Goal: Feedback & Contribution: Contribute content

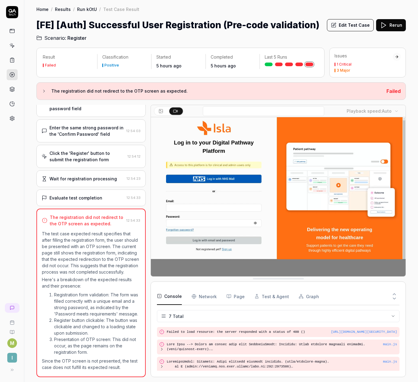
scroll to position [115, 0]
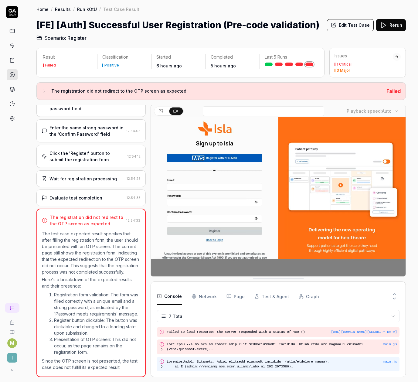
click at [159, 367] on div "main.js" at bounding box center [278, 364] width 243 height 15
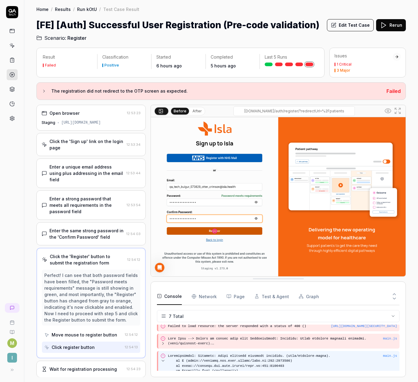
scroll to position [45, 0]
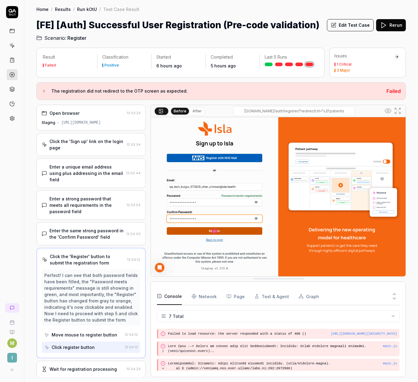
click at [383, 21] on button "Rerun" at bounding box center [391, 25] width 30 height 12
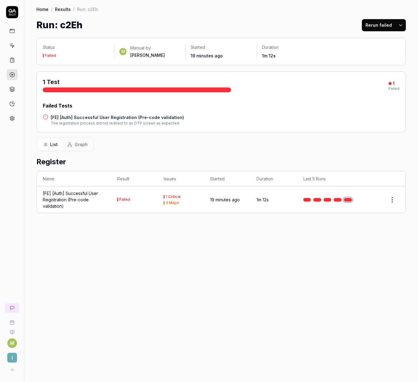
drag, startPoint x: 384, startPoint y: 26, endPoint x: 400, endPoint y: 27, distance: 16.1
click at [400, 27] on div "Rerun failed" at bounding box center [384, 25] width 44 height 12
click at [400, 27] on html "M I Home / Results / Run: c2Eh Home / Results / Run: c2Eh Run: c2Eh Rerun faile…" at bounding box center [209, 191] width 418 height 382
click at [380, 16] on html "M I Home / Results / Run: c2Eh Home / Results / Run: c2Eh Run: c2Eh Rerun faile…" at bounding box center [209, 191] width 418 height 382
click at [379, 21] on button "Rerun failed" at bounding box center [379, 25] width 34 height 12
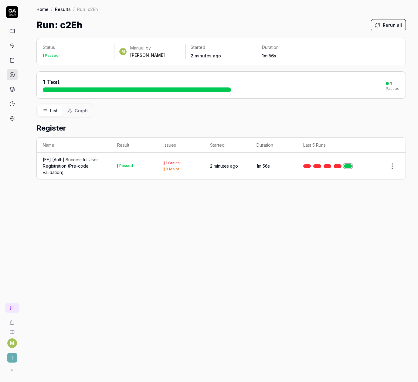
click at [72, 165] on div "[FE] [Auth] Successful User Registration (Pre-code validation)" at bounding box center [74, 165] width 62 height 19
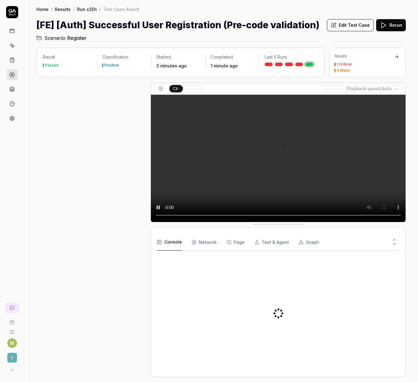
scroll to position [190, 0]
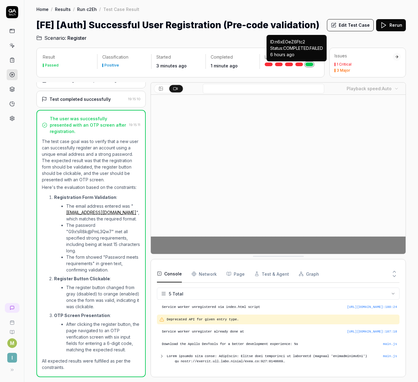
click at [302, 66] on div "Last 5 Runs" at bounding box center [289, 61] width 59 height 15
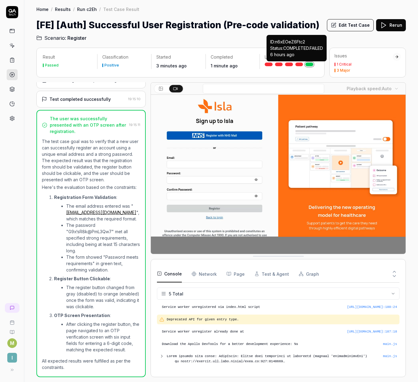
click at [300, 66] on link at bounding box center [300, 65] width 8 height 4
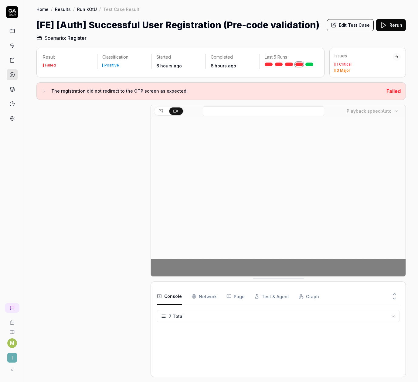
scroll to position [116, 0]
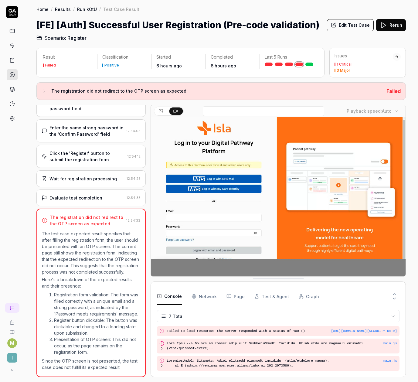
click at [109, 170] on div "Wait for registration processing 12:54:23" at bounding box center [90, 178] width 109 height 17
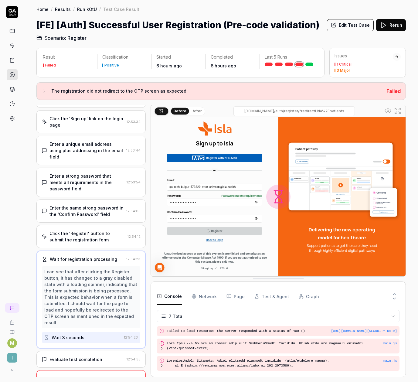
scroll to position [33, 0]
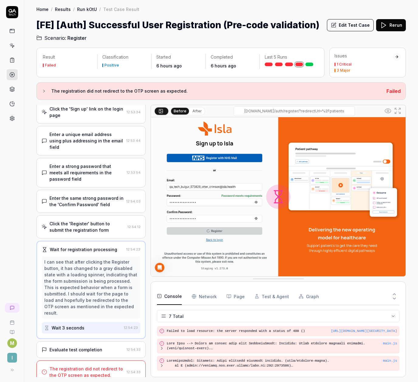
click at [102, 281] on div "I can see that after clicking the Register button, it has changed to a gray dis…" at bounding box center [91, 287] width 94 height 57
click at [60, 342] on div "Evaluate test completion 12:54:33" at bounding box center [90, 350] width 109 height 17
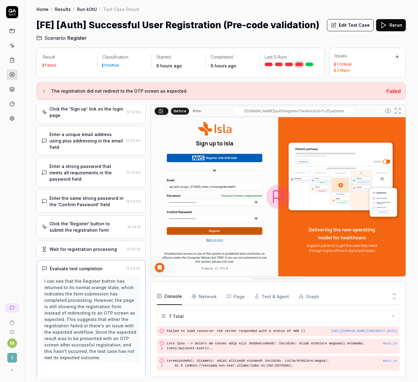
scroll to position [39, 0]
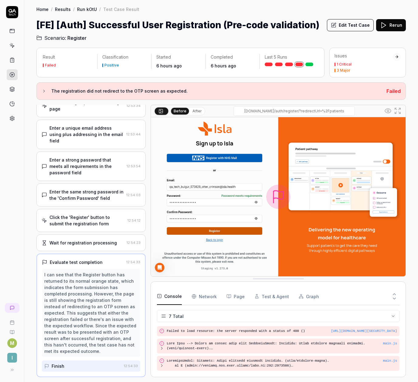
click at [75, 245] on div "Wait for registration processing" at bounding box center [83, 243] width 67 height 6
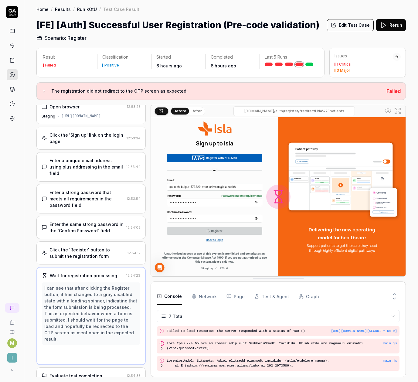
scroll to position [0, 0]
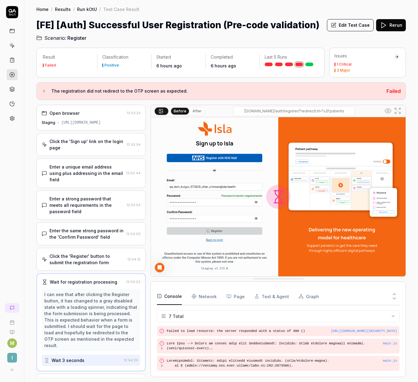
click at [194, 115] on div "Before After" at bounding box center [187, 111] width 35 height 9
click at [195, 112] on button "After" at bounding box center [197, 111] width 14 height 7
click at [185, 112] on button "Before" at bounding box center [180, 111] width 18 height 7
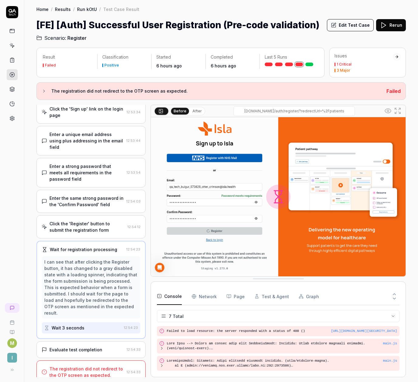
click at [70, 361] on div "The registration did not redirect to the OTP screen as expected. 12:54:33" at bounding box center [90, 372] width 109 height 23
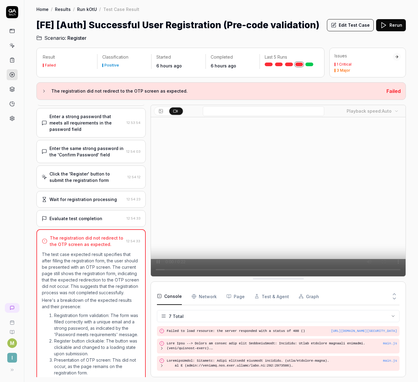
scroll to position [0, 0]
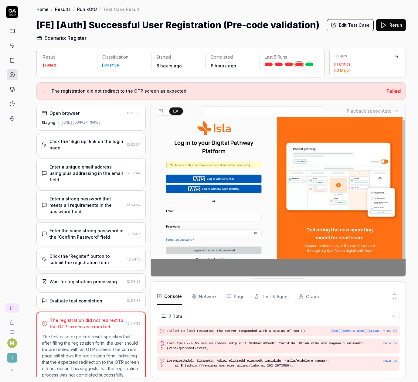
click at [289, 296] on div "Console Network Page Test & Agent Graph" at bounding box center [278, 296] width 243 height 17
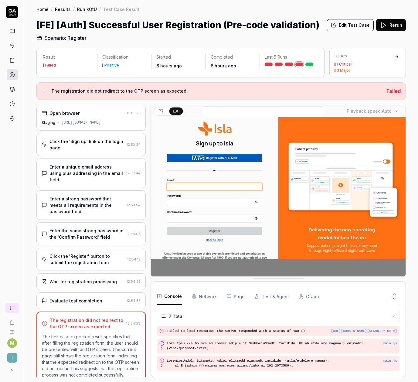
click at [284, 295] on button "Test & Agent" at bounding box center [272, 296] width 35 height 17
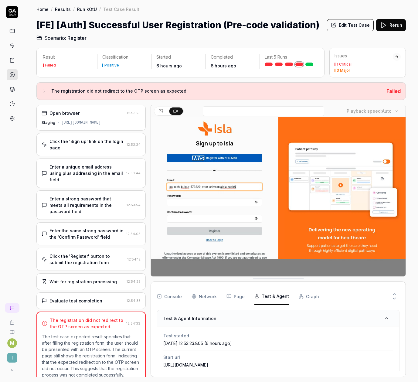
click at [207, 295] on Requests "Network" at bounding box center [204, 296] width 25 height 17
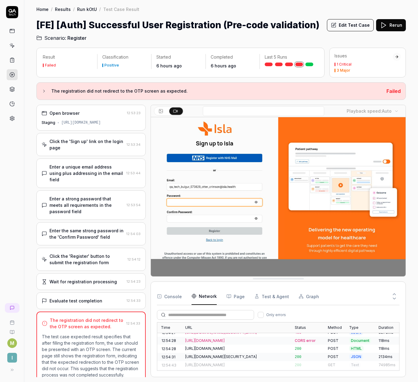
scroll to position [208, 0]
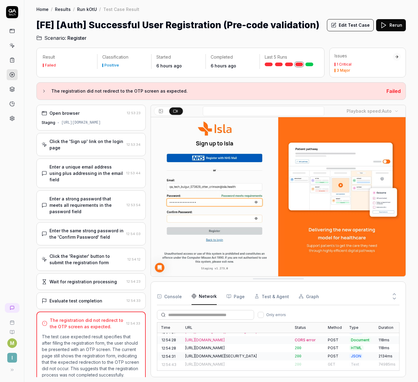
click at [51, 66] on div "Failed" at bounding box center [50, 66] width 11 height 4
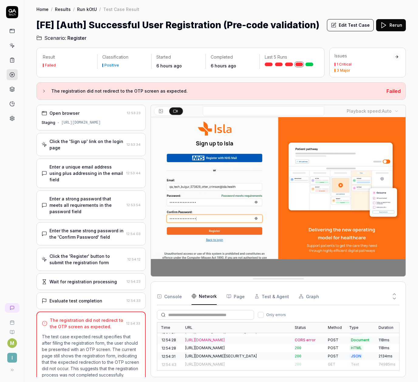
drag, startPoint x: 49, startPoint y: 111, endPoint x: 40, endPoint y: 109, distance: 9.1
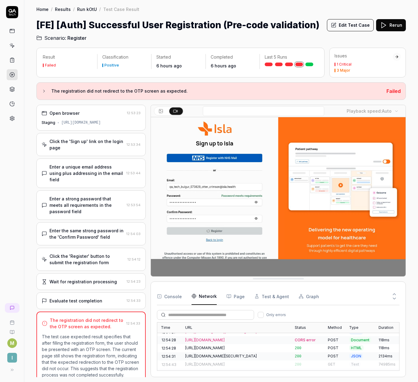
click at [40, 109] on div "Open browser 12:53:23 Staging [URL][DOMAIN_NAME]" at bounding box center [90, 118] width 109 height 26
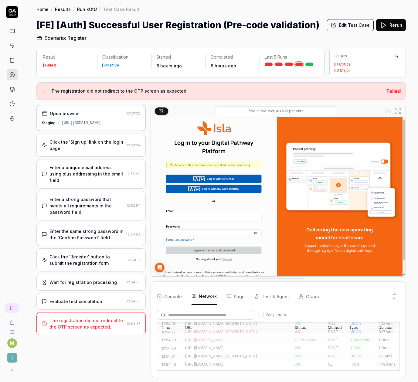
click at [366, 32] on h2 "Scenario: Register" at bounding box center [221, 37] width 370 height 10
click at [361, 28] on button "Edit Test Case" at bounding box center [350, 25] width 47 height 12
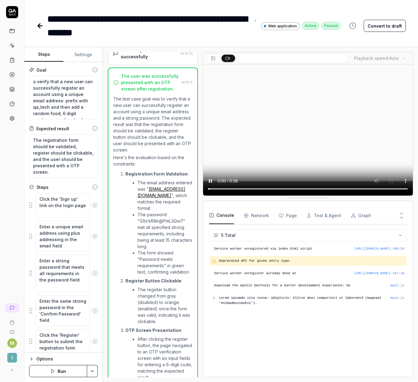
scroll to position [275, 0]
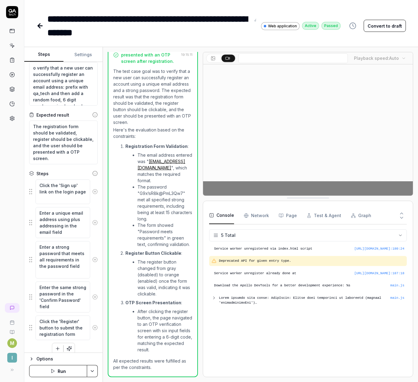
scroll to position [20, 0]
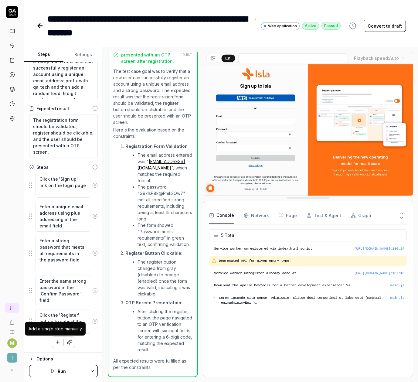
click at [52, 345] on button "button" at bounding box center [57, 342] width 11 height 11
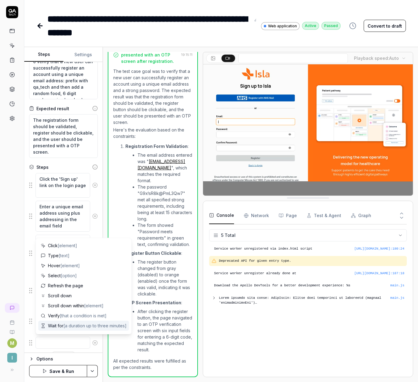
click at [48, 340] on textarea at bounding box center [63, 343] width 55 height 12
type textarea "*"
type textarea "R"
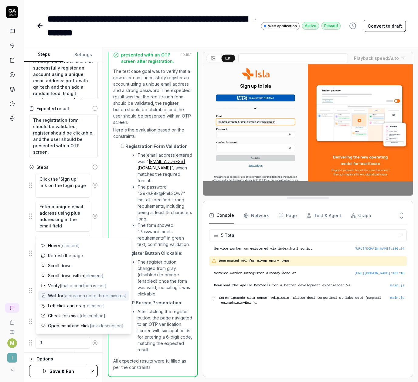
type textarea "*"
type textarea "Re"
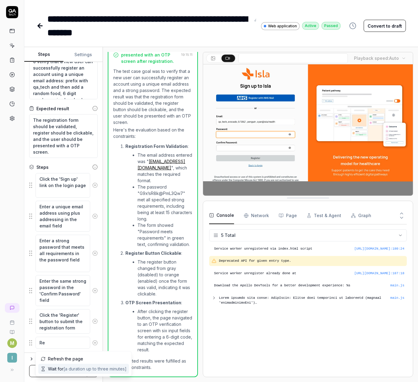
type textarea "*"
type textarea "Ret"
type textarea "*"
type textarea "Retr"
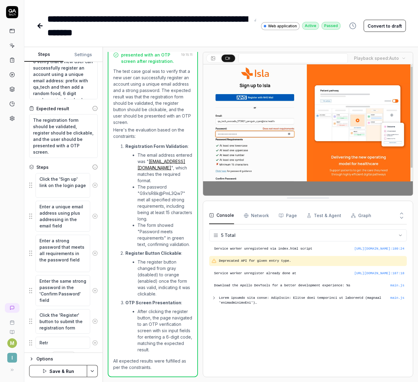
type textarea "*"
type textarea "Retry"
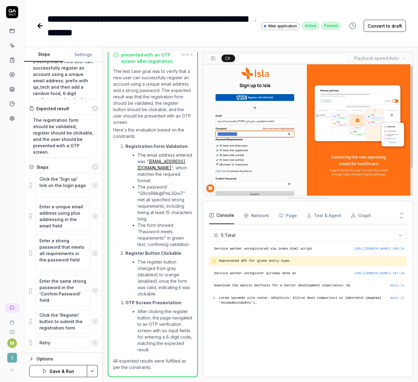
type textarea "*"
type textarea "Retr"
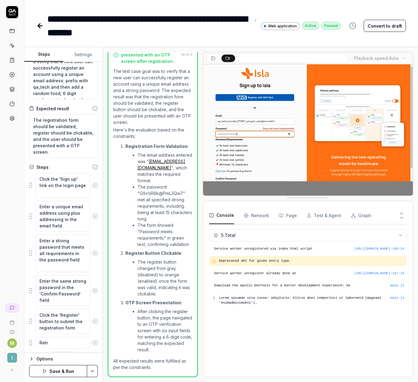
type textarea "*"
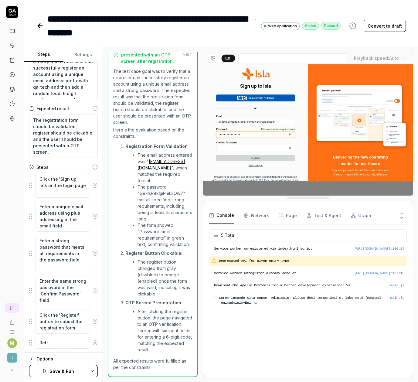
type textarea "Ret"
type textarea "*"
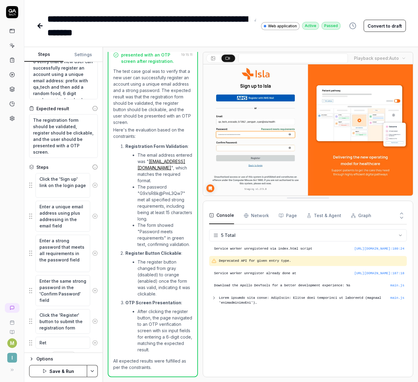
type textarea "Re"
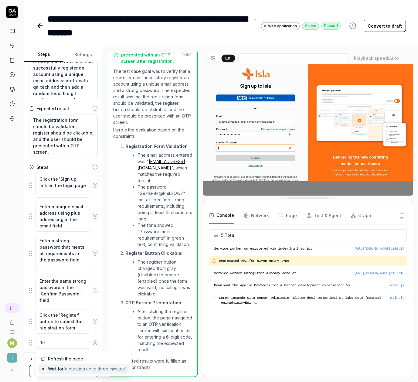
type textarea "*"
type textarea "Ref"
type textarea "*"
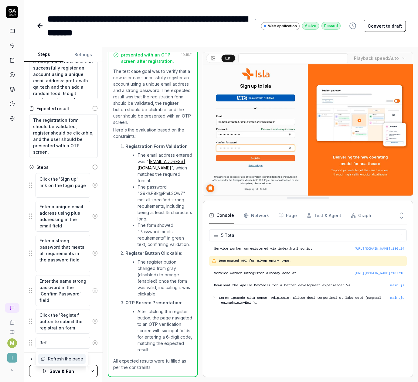
type textarea "Refr"
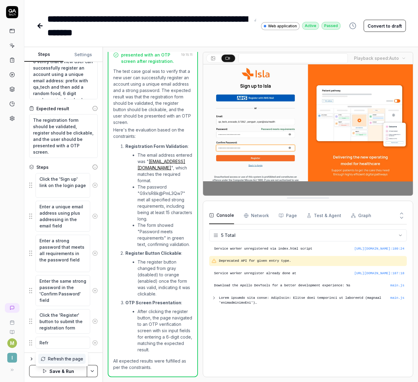
type textarea "*"
type textarea "Refre"
type textarea "*"
type textarea "Refres"
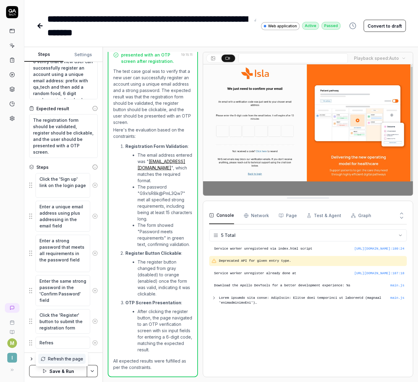
type textarea "*"
type textarea "Refresh"
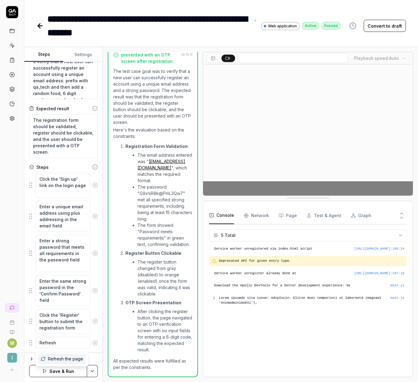
type textarea "*"
type textarea "Refresh"
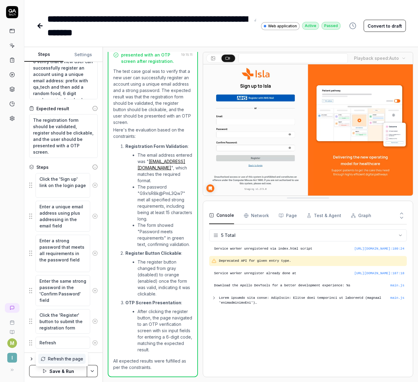
scroll to position [50, 0]
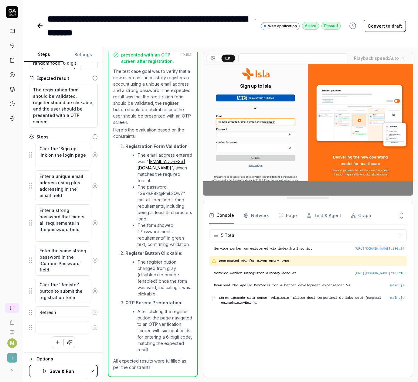
click at [31, 335] on div "Click the 'Sign up' link on the login page Enter a unique email address using p…" at bounding box center [63, 246] width 69 height 206
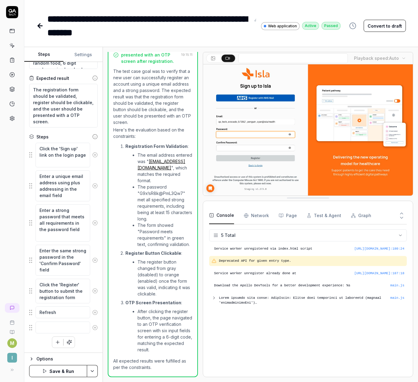
click at [93, 311] on icon at bounding box center [94, 312] width 5 height 5
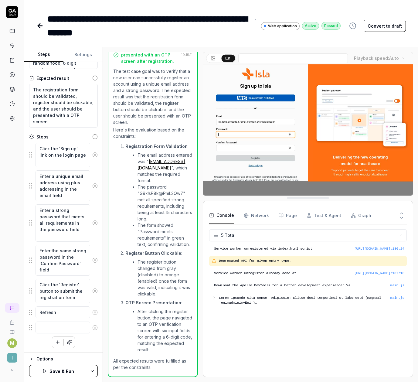
scroll to position [35, 0]
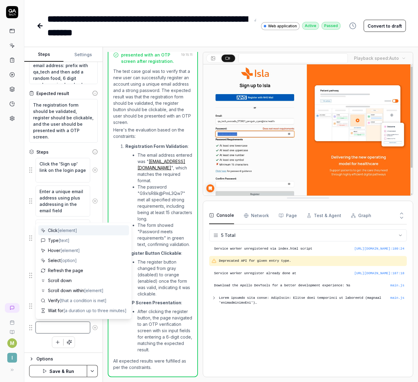
click at [52, 323] on textarea at bounding box center [63, 328] width 55 height 12
type textarea "*"
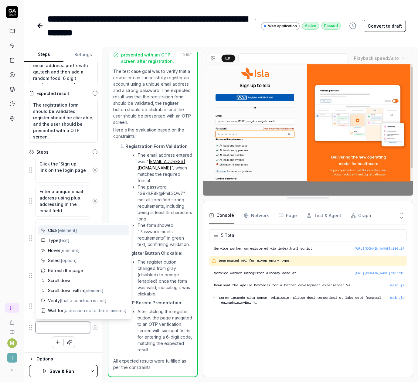
type textarea "R"
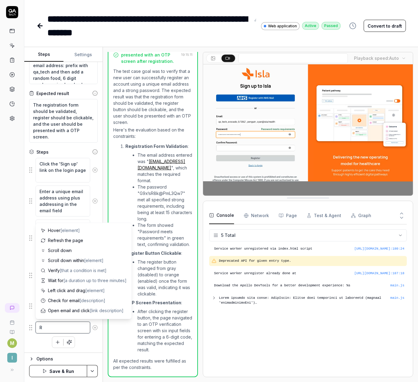
type textarea "*"
type textarea "Re"
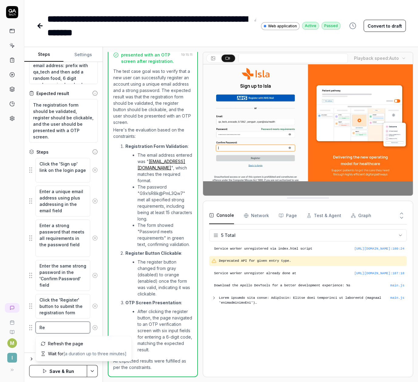
type textarea "*"
type textarea "Ref"
type textarea "*"
type textarea "Refr"
type textarea "*"
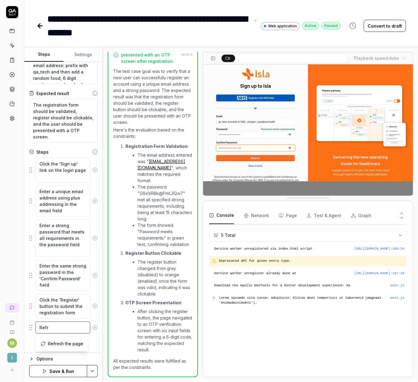
type textarea "Refre"
type textarea "*"
type textarea "Refres"
type textarea "*"
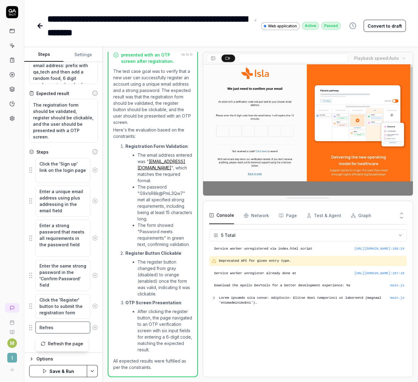
type textarea "Refresh"
type textarea "*"
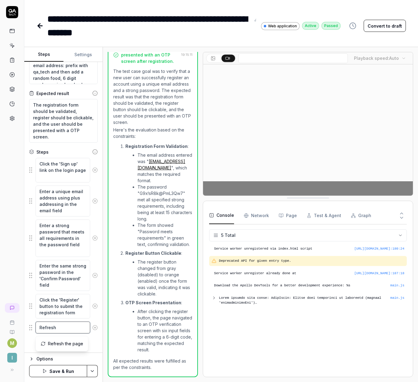
type textarea "Refresh"
type textarea "*"
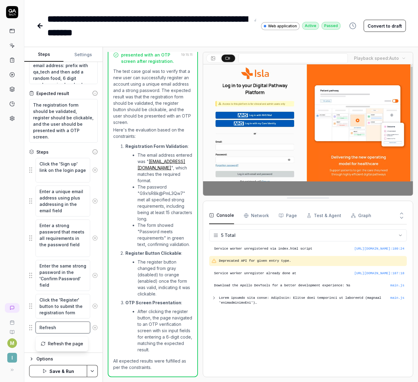
type textarea "Refresh t"
type textarea "*"
type textarea "Refresh the"
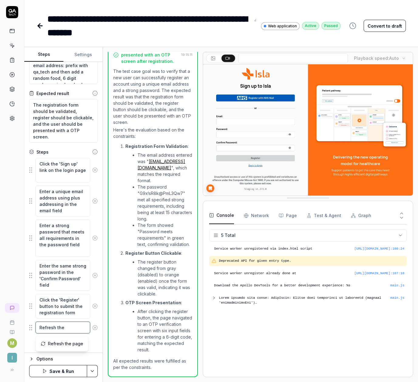
type textarea "*"
type textarea "Refresh the"
type textarea "*"
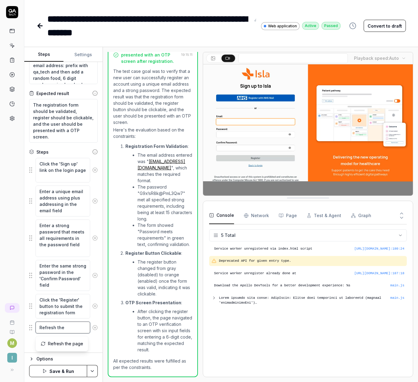
type textarea "Refresh the p"
type textarea "*"
type textarea "Refresh the pa"
type textarea "*"
type textarea "Refresh the pat"
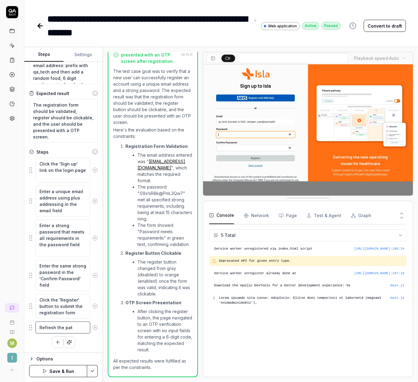
type textarea "*"
type textarea "Refresh the pa"
type textarea "*"
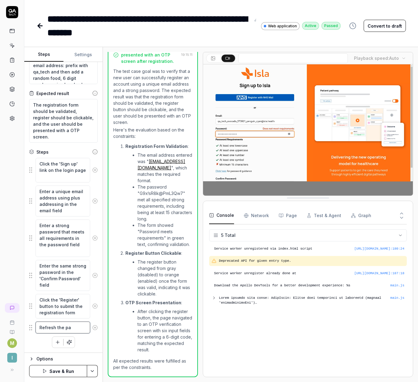
type textarea "Refresh the pag"
type textarea "*"
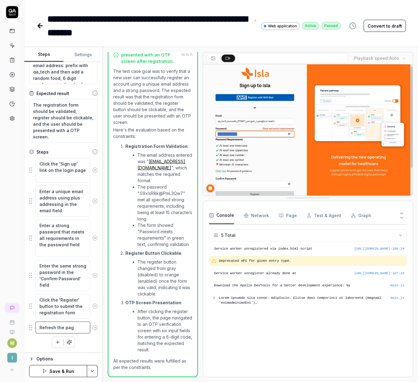
type textarea "Refresh the page"
type textarea "*"
type textarea "Refresh the page"
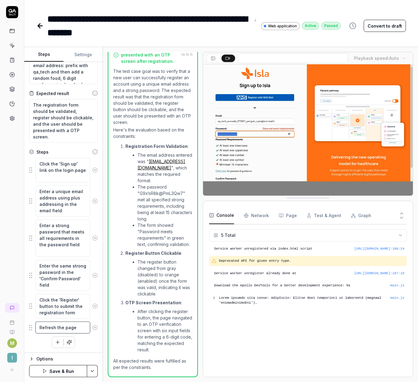
type textarea "*"
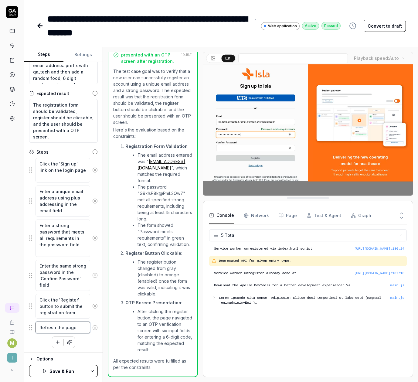
type textarea "Refresh the page i"
type textarea "*"
type textarea "Refresh the page if"
type textarea "*"
type textarea "Refresh the page if"
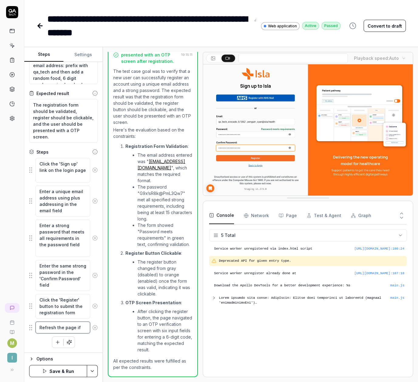
type textarea "*"
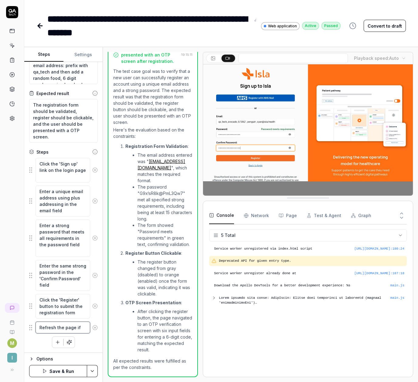
type textarea "Refresh the page if i"
type textarea "*"
type textarea "Refresh the page if it"
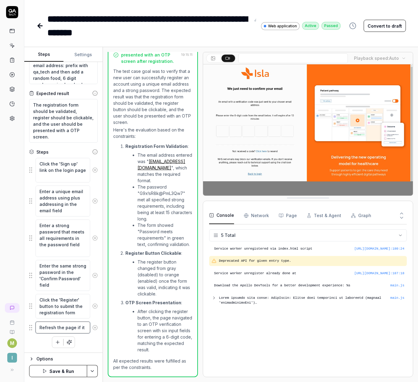
type textarea "*"
type textarea "Refresh the page if it"
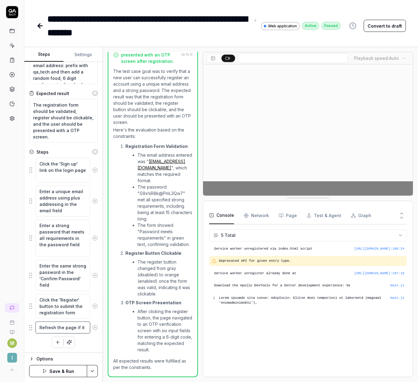
type textarea "*"
type textarea "Refresh the page if it t"
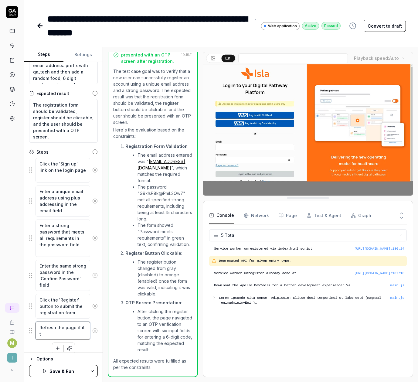
type textarea "*"
type textarea "Refresh the page if it ta"
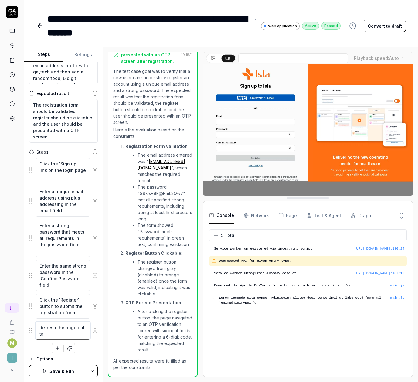
type textarea "*"
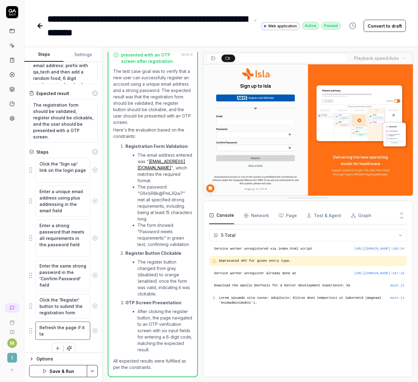
type textarea "Refresh the page if it tak"
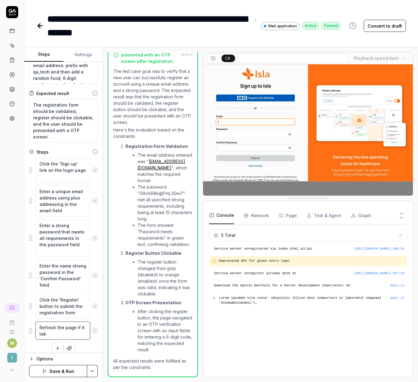
type textarea "*"
type textarea "Refresh the page if it take"
type textarea "*"
type textarea "Refresh the page if it takes"
type textarea "*"
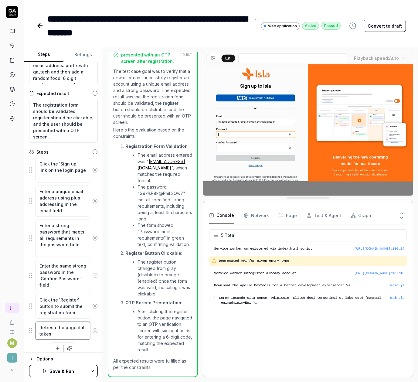
type textarea "Refresh the page if it takes"
type textarea "*"
type textarea "Refresh the page if it takes l"
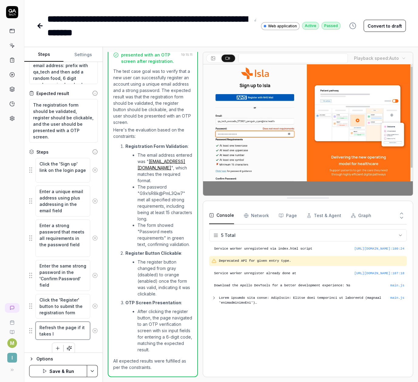
type textarea "*"
type textarea "Refresh the page if it takes lo"
type textarea "*"
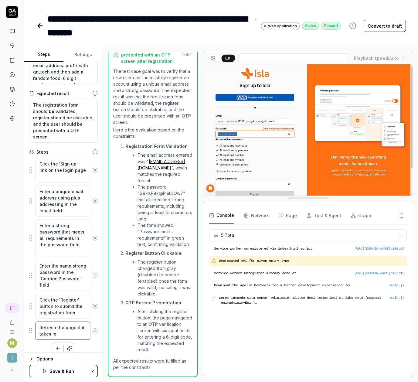
type textarea "Refresh the page if it takes lon"
type textarea "*"
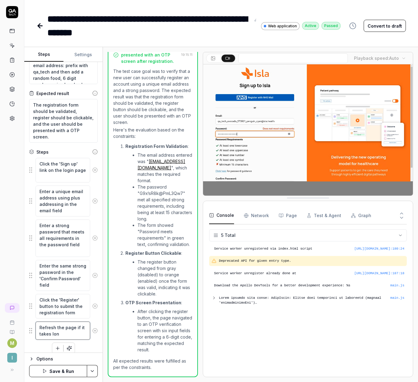
type textarea "Refresh the page if it takes long"
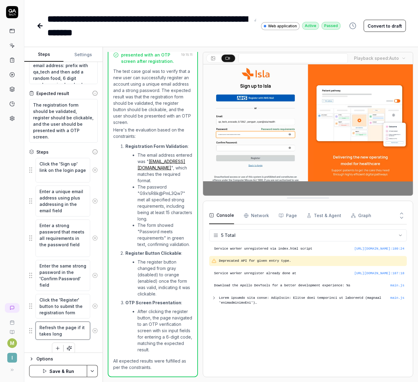
type textarea "*"
type textarea "Refresh the page if it takes longe"
type textarea "*"
type textarea "Refresh the page if it takes longer"
type textarea "*"
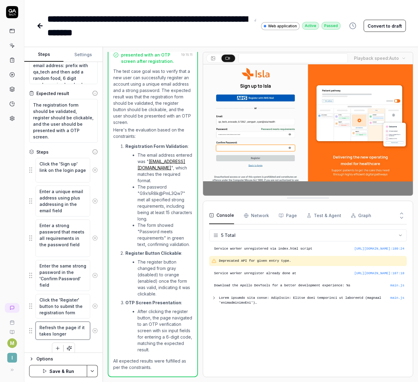
type textarea "Refresh the page if it takes longer"
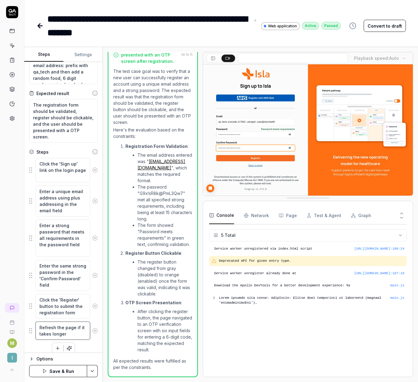
type textarea "*"
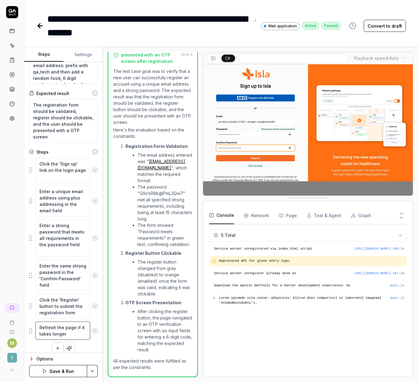
type textarea "Refresh the page if it takes longer t"
type textarea "*"
type textarea "Refresh the page if it takes longer th"
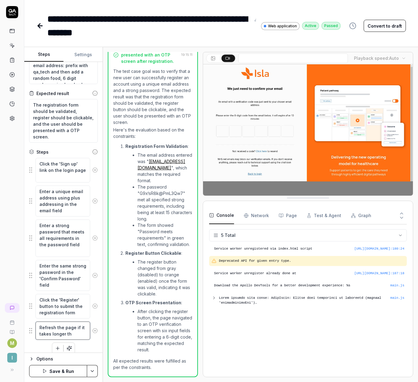
type textarea "*"
type textarea "Refresh the page if it takes longer tha"
type textarea "*"
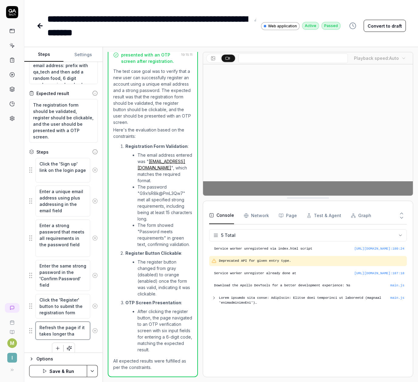
type textarea "Refresh the page if it takes longer than"
type textarea "*"
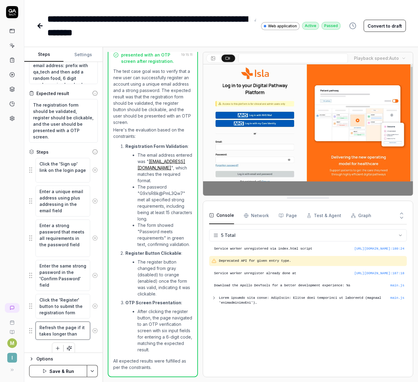
type textarea "Refresh the page if it takes longer than"
type textarea "*"
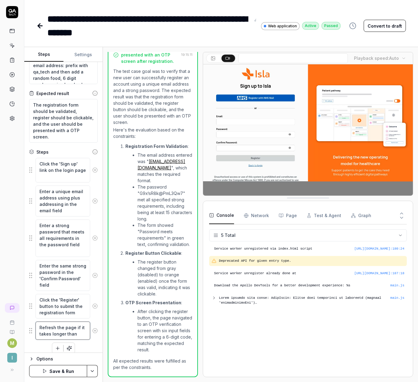
type textarea "Refresh the page if it takes longer than 5"
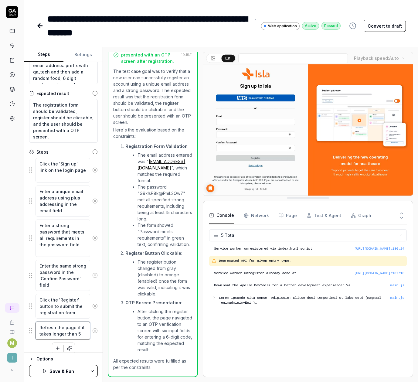
type textarea "*"
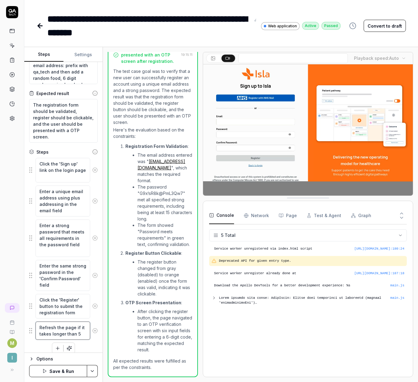
type textarea "Refresh the page if it takes longer than 5"
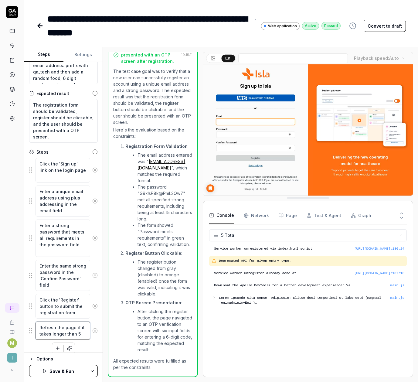
type textarea "*"
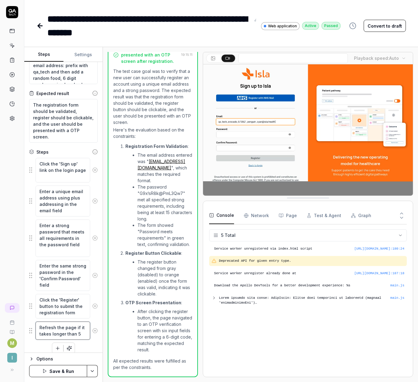
type textarea "Refresh the page if it takes longer than 5 s"
type textarea "*"
type textarea "Refresh the page if it takes longer than 5 se"
type textarea "*"
type textarea "Refresh the page if it takes longer than 5 sec"
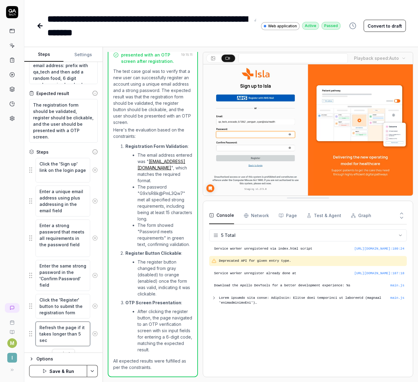
type textarea "*"
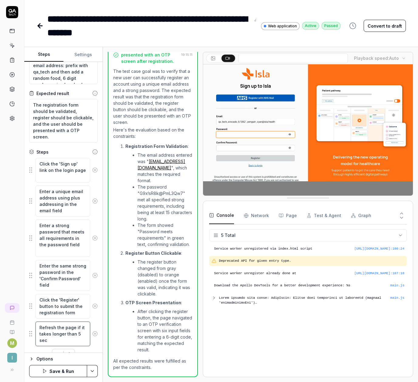
type textarea "Refresh the page if it takes longer than 5 seco"
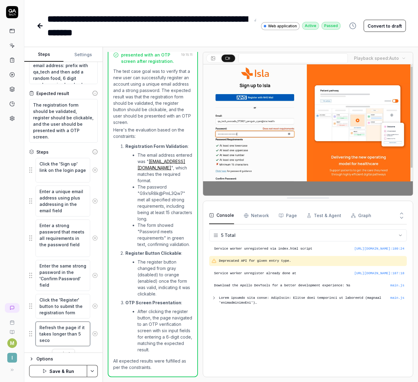
type textarea "*"
type textarea "Refresh the page if it takes longer than 5 secon"
type textarea "*"
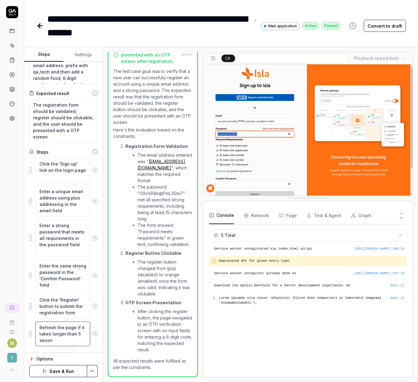
type textarea "Refresh the page if it takes longer than 5 second"
type textarea "*"
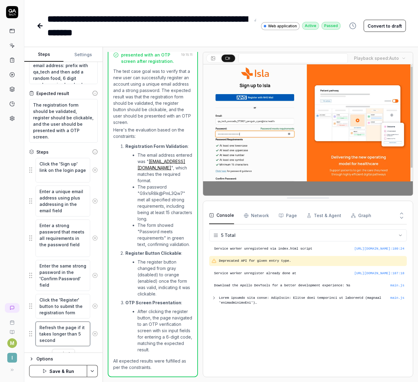
type textarea "Refresh the page if it takes longer than 5 seconds"
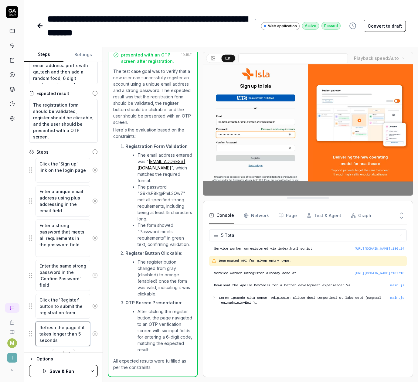
type textarea "*"
type textarea "Refresh the page if it takes longer than 5 seconds"
type textarea "*"
type textarea "Refresh the page if it takes longer than 5 seconds -"
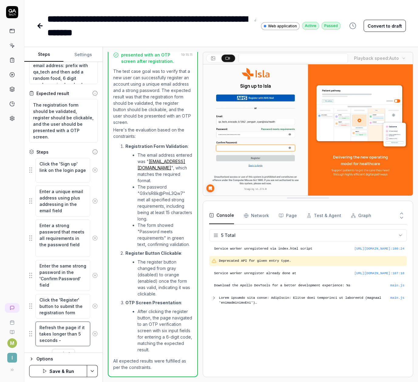
type textarea "*"
type textarea "Refresh the page if it takes longer than 5 seconds -"
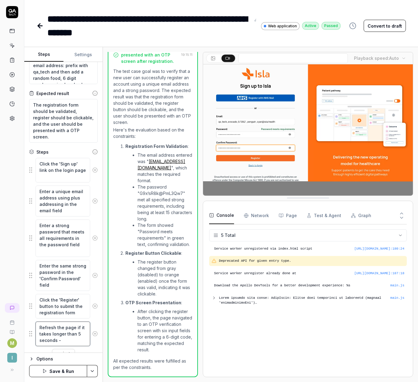
type textarea "*"
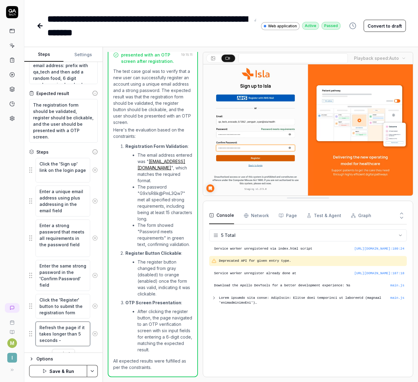
type textarea "Refresh the page if it takes longer than 5 seconds - a"
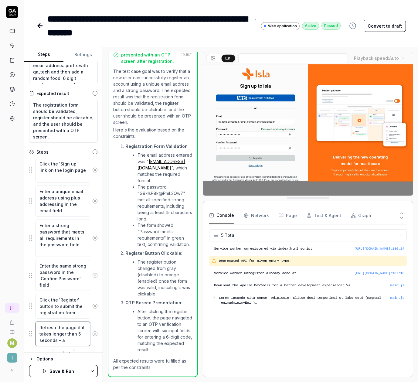
type textarea "*"
type textarea "Refresh the page if it takes longer than 5 seconds - an"
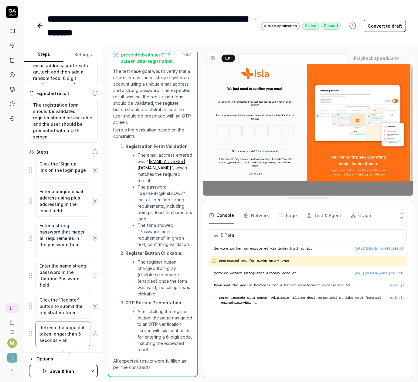
type textarea "*"
type textarea "Refresh the page if it takes longer than 5 seconds - and"
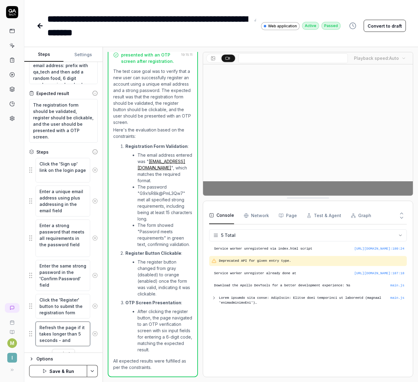
type textarea "*"
type textarea "Refresh the page if it takes longer than 5 seconds - and"
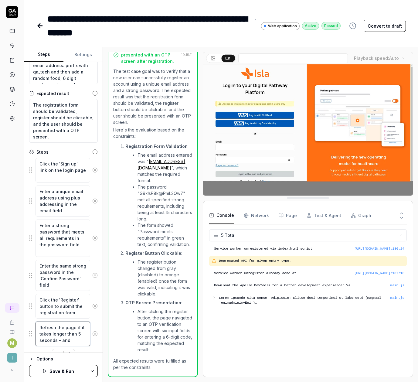
type textarea "*"
type textarea "Refresh the page if it takes longer than 5 seconds - and t"
type textarea "*"
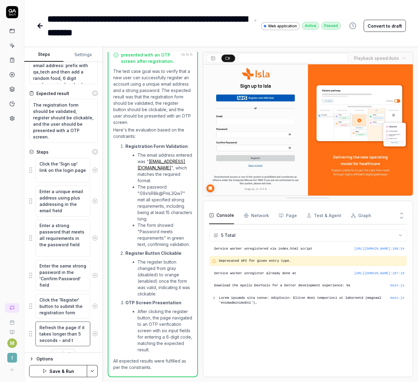
type textarea "Refresh the page if it takes longer than 5 seconds - and tr"
type textarea "*"
type textarea "Refresh the page if it takes longer than 5 seconds - and try"
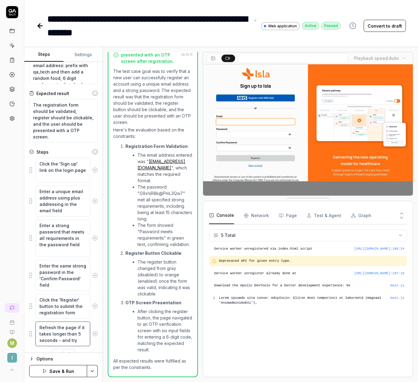
type textarea "*"
type textarea "Refresh the page if it takes longer than 5 seconds - and try"
type textarea "*"
type textarea "Refresh the page if it takes longer than 5 seconds - and try t"
type textarea "*"
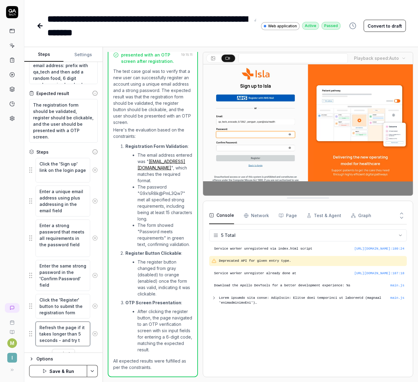
type textarea "Refresh the page if it takes longer than 5 seconds - and try"
type textarea "*"
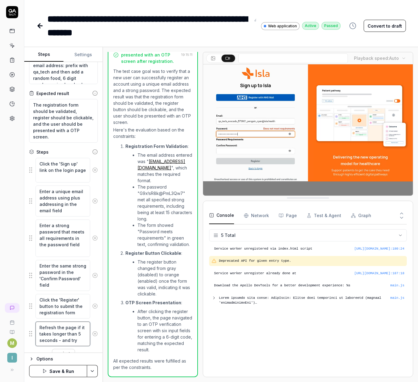
type textarea "Refresh the page if it takes longer than 5 seconds - and try r"
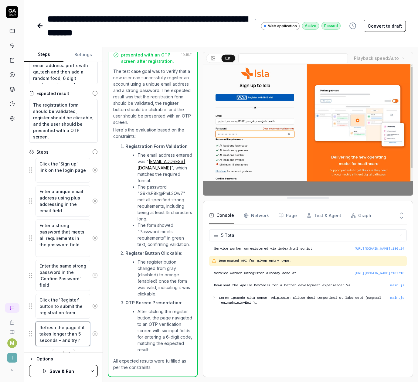
type textarea "*"
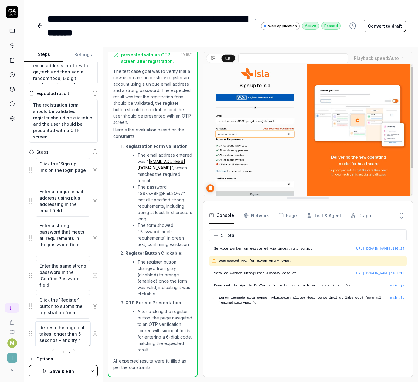
type textarea "Refresh the page if it takes longer than 5 seconds - and try ru"
type textarea "*"
type textarea "Refresh the page if it takes longer than 5 seconds - and try run"
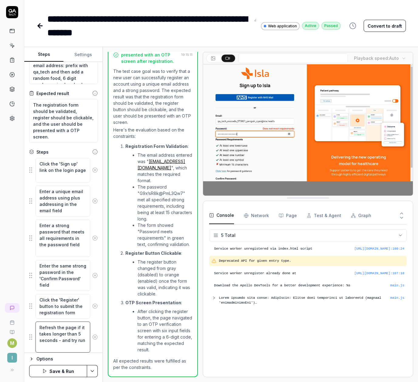
type textarea "*"
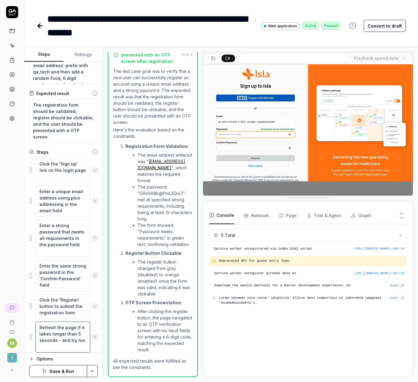
type textarea "Refresh the page if it takes longer than 5 seconds - and try runn"
type textarea "*"
type textarea "Refresh the page if it takes longer than 5 seconds - and try runni"
type textarea "*"
type textarea "Refresh the page if it takes longer than 5 seconds - and try runnin"
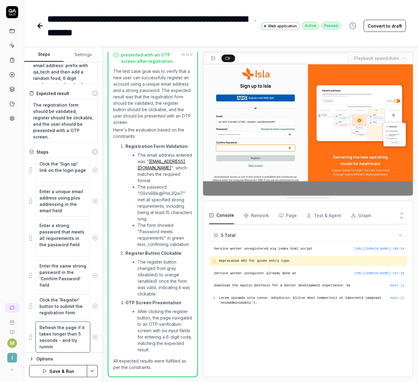
type textarea "*"
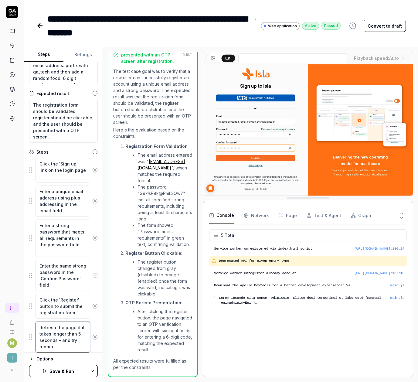
type textarea "Refresh the page if it takes longer than 5 seconds - and try running"
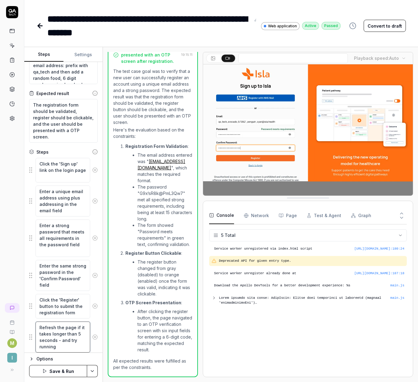
type textarea "*"
type textarea "Refresh the page if it takes longer than 5 seconds - and try running"
type textarea "*"
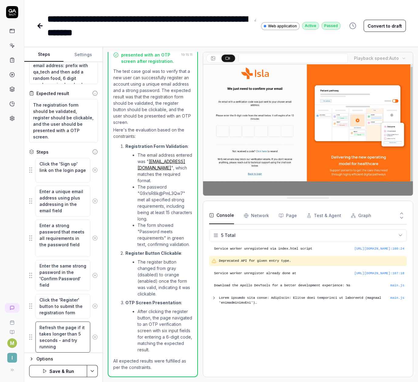
type textarea "Refresh the page if it takes longer than 5 seconds - and try running t"
type textarea "*"
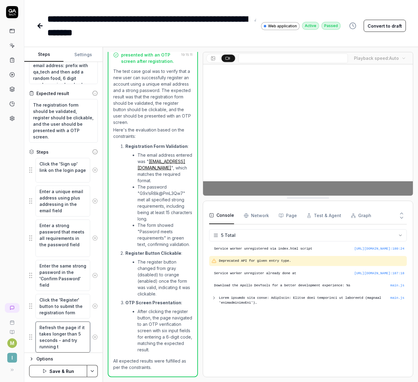
type textarea "Refresh the page if it takes longer than 5 seconds - and try running th"
type textarea "*"
type textarea "Refresh the page if it takes longer than 5 seconds - and try running the"
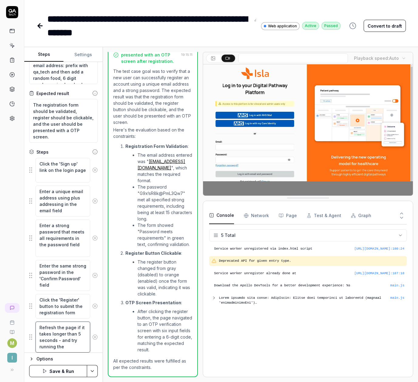
type textarea "*"
type textarea "Refresh the page if it takes longer than 5 seconds - and try running the"
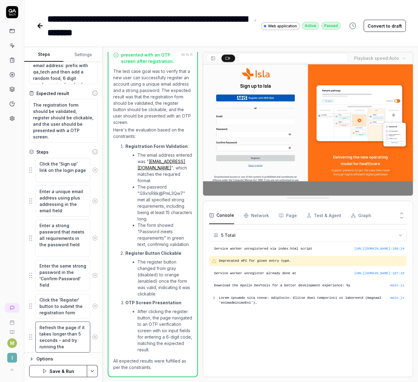
type textarea "*"
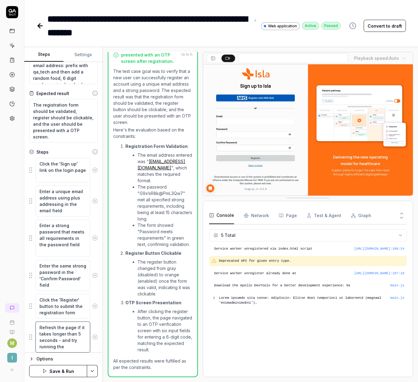
type textarea "Refresh the page if it takes longer than 5 seconds - and try running the t"
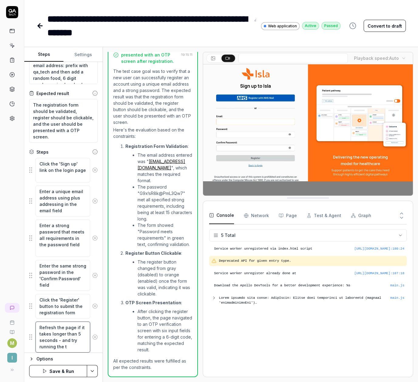
type textarea "*"
type textarea "Refresh the page if it takes longer than 5 seconds - and try running the te"
type textarea "*"
type textarea "Refresh the page if it takes longer than 5 seconds - and try running the tes"
type textarea "*"
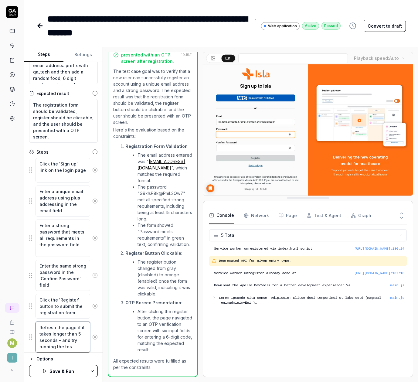
type textarea "Refresh the page if it takes longer than 5 seconds - and try running the test"
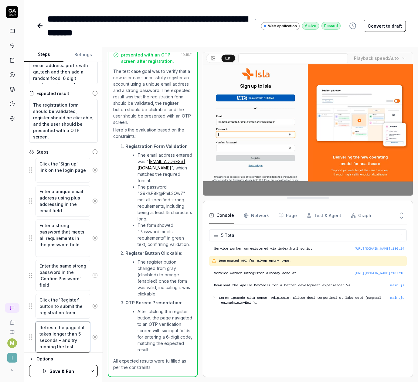
type textarea "*"
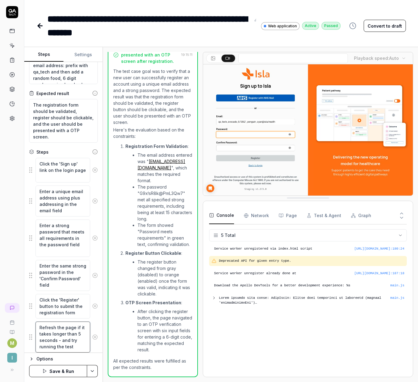
type textarea "Refresh the page if it takes longer than 5 seconds - and try running the test"
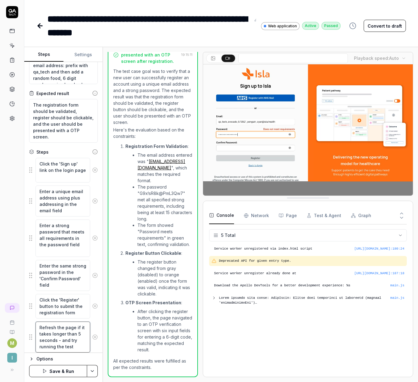
type textarea "*"
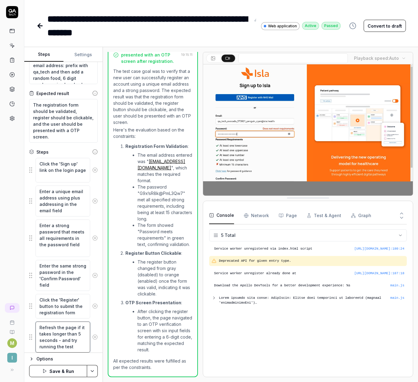
type textarea "Refresh the page if it takes longer than 5 seconds - and try running the test a"
type textarea "*"
type textarea "Refresh the page if it takes longer than 5 seconds - and try running the test ag"
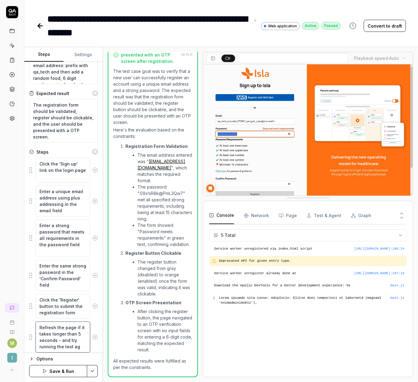
type textarea "*"
type textarea "Refresh the page if it takes longer than 5 seconds - and try running the test a…"
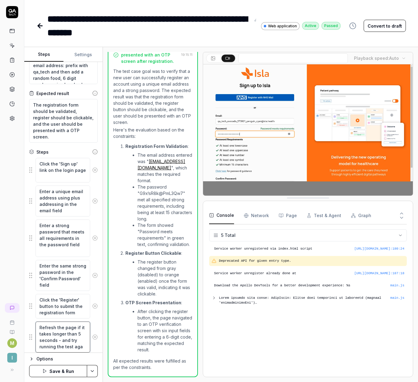
type textarea "*"
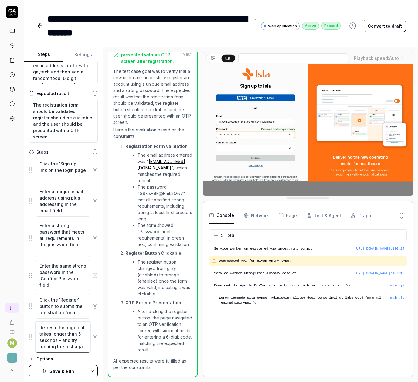
type textarea "Refresh the page if it takes longer than 5 seconds - and try running the test a…"
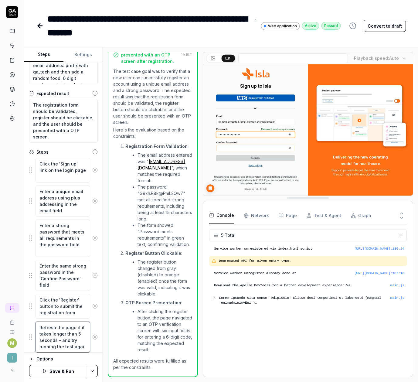
type textarea "*"
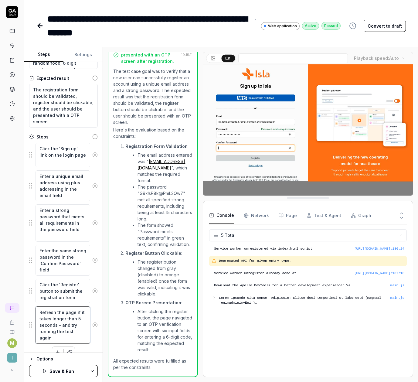
scroll to position [60, 0]
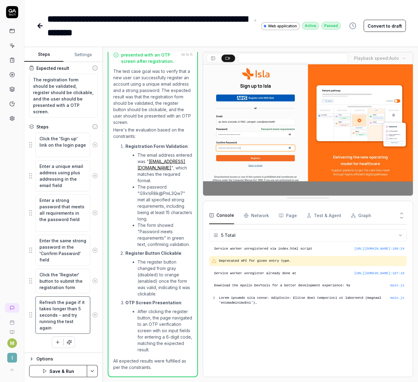
click at [40, 301] on textarea "Refresh the page if it takes longer than 5 seconds - and try running the test a…" at bounding box center [63, 315] width 55 height 37
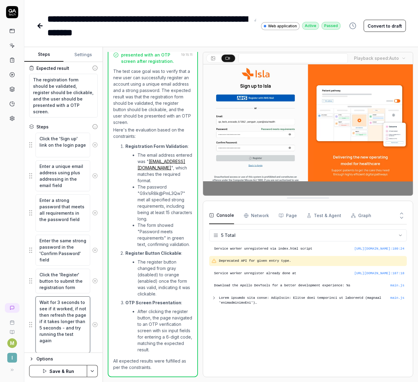
drag, startPoint x: 49, startPoint y: 322, endPoint x: 76, endPoint y: 335, distance: 29.6
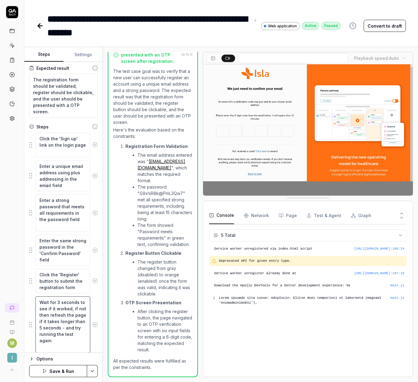
click at [76, 335] on textarea "Wait for 3 seconds to see if it worked, if not then refresh the page if it take…" at bounding box center [63, 325] width 55 height 57
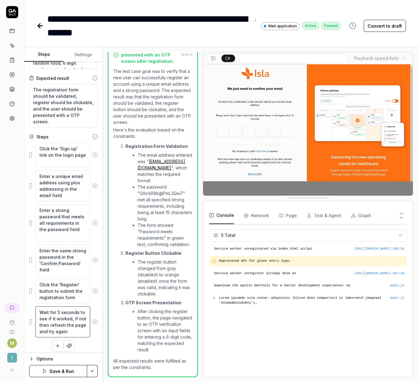
scroll to position [54, 0]
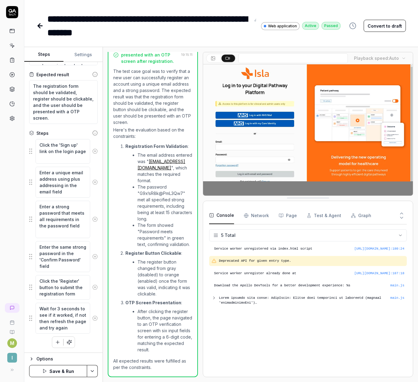
click at [51, 368] on button "Save & Run" at bounding box center [58, 371] width 58 height 12
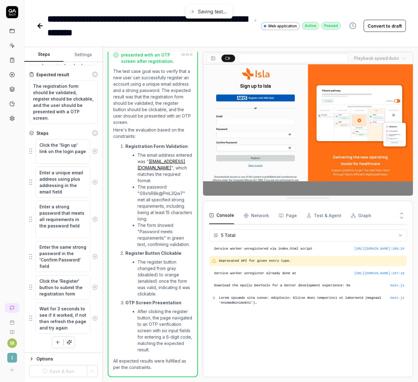
scroll to position [0, 0]
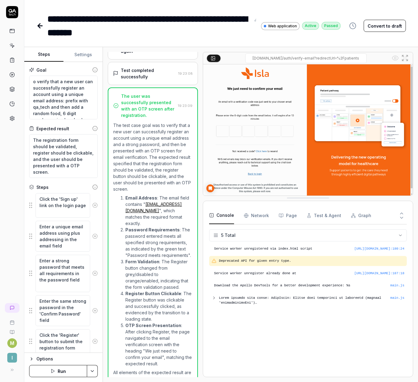
scroll to position [251, 0]
